Goal: Transaction & Acquisition: Obtain resource

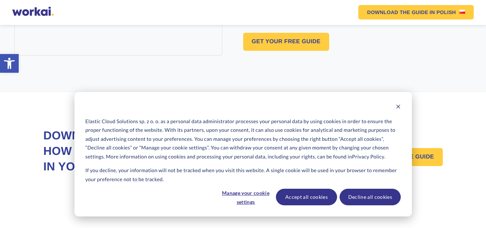
scroll to position [547, 0]
click at [317, 198] on button "Accept all cookies" at bounding box center [306, 197] width 61 height 17
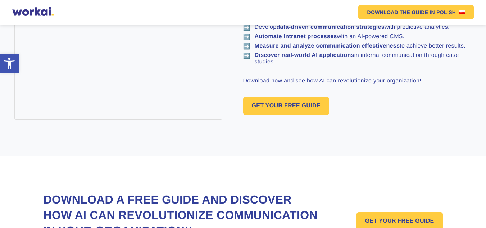
scroll to position [468, 0]
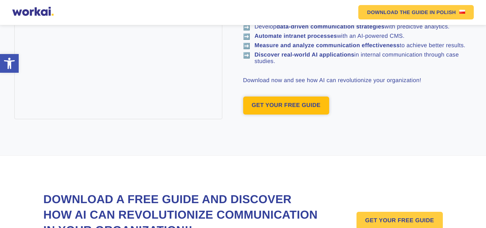
click at [293, 103] on link "GET YOUR FREE GUIDE" at bounding box center [286, 105] width 86 height 18
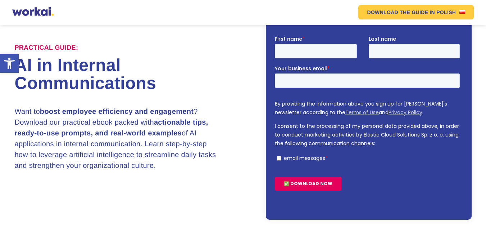
scroll to position [63, 0]
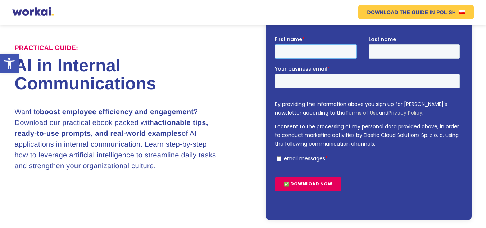
click at [288, 54] on input "First name *" at bounding box center [316, 51] width 82 height 14
type input "Sympathy"
type input "Mutamba"
type input "[EMAIL_ADDRESS][DOMAIN_NAME]"
click at [378, 80] on input "[EMAIL_ADDRESS][DOMAIN_NAME]" at bounding box center [367, 80] width 185 height 14
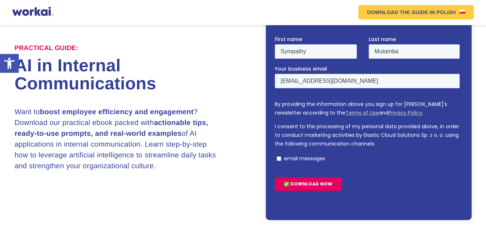
click at [278, 158] on input "email messages *" at bounding box center [279, 158] width 5 height 5
checkbox input "true"
click at [377, 81] on input "[EMAIL_ADDRESS][DOMAIN_NAME]" at bounding box center [367, 80] width 185 height 14
type input "a"
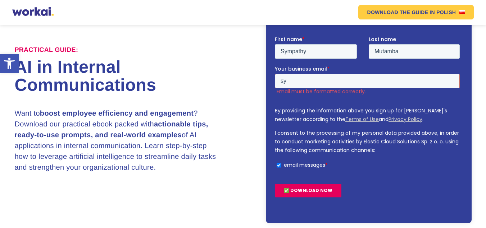
scroll to position [64, 0]
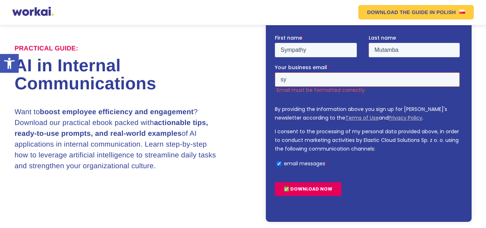
type input "[EMAIL_ADDRESS][DOMAIN_NAME]"
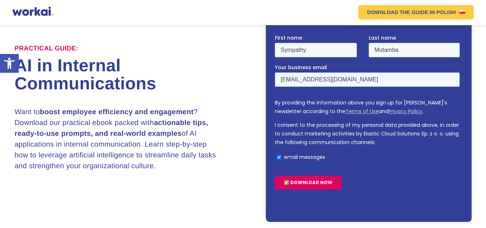
scroll to position [67, 0]
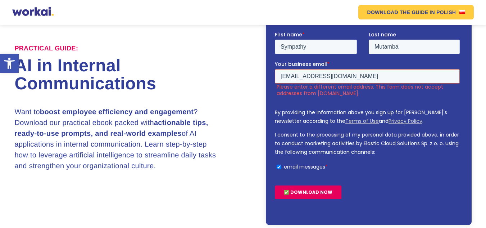
scroll to position [468, 0]
